Goal: Navigation & Orientation: Go to known website

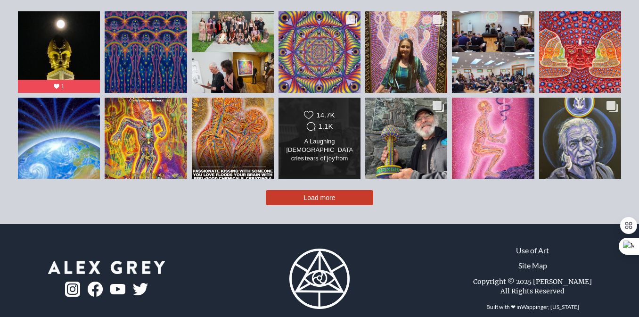
scroll to position [2048, 0]
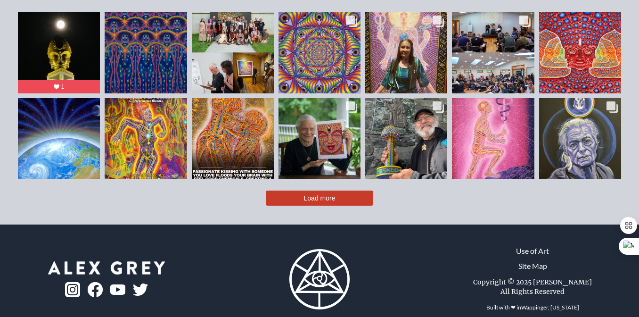
click at [73, 282] on img at bounding box center [72, 289] width 15 height 15
click at [119, 284] on img at bounding box center [117, 289] width 15 height 11
